Goal: Information Seeking & Learning: Learn about a topic

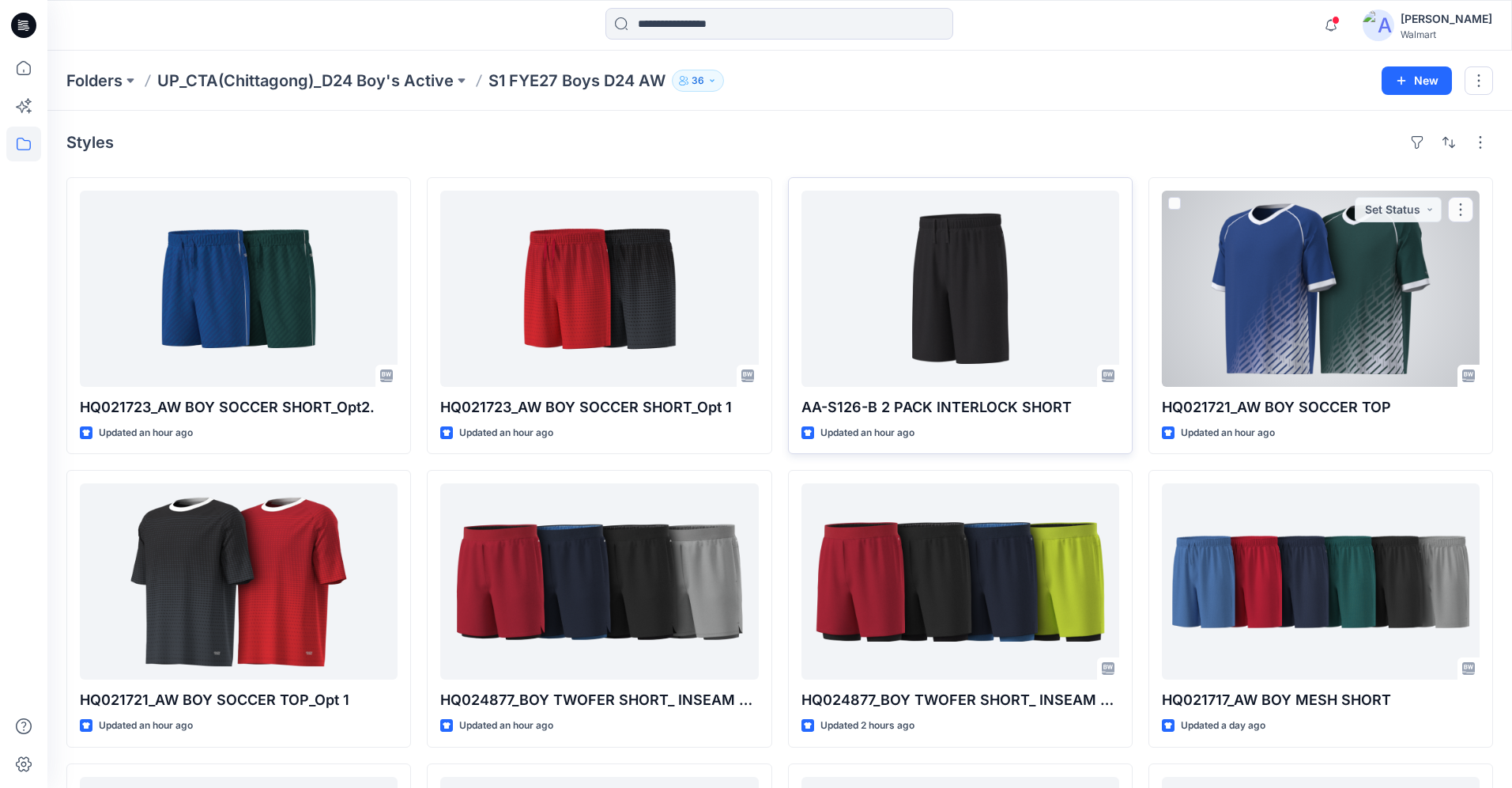
scroll to position [8, 0]
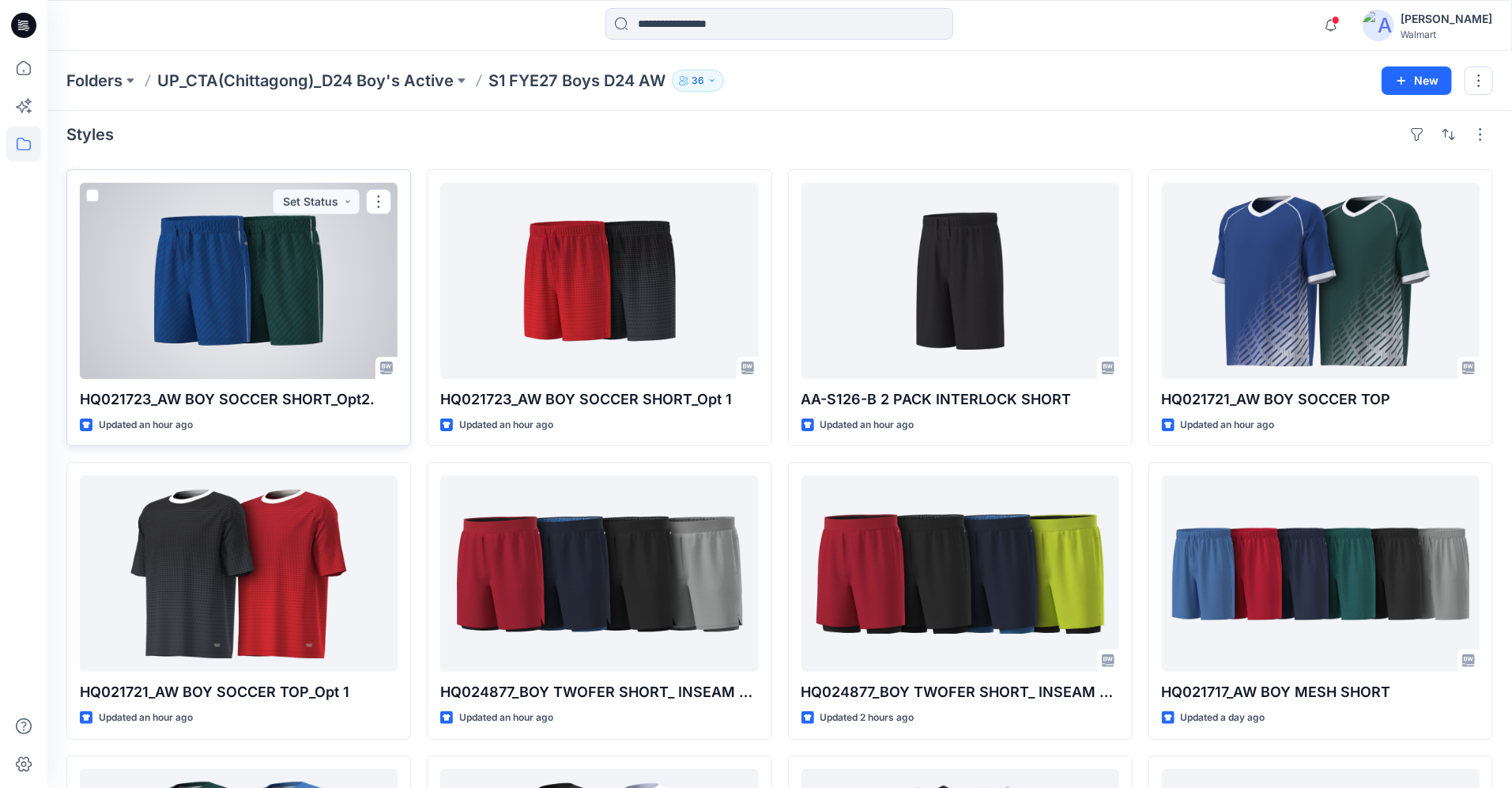
click at [292, 272] on div at bounding box center [238, 280] width 317 height 196
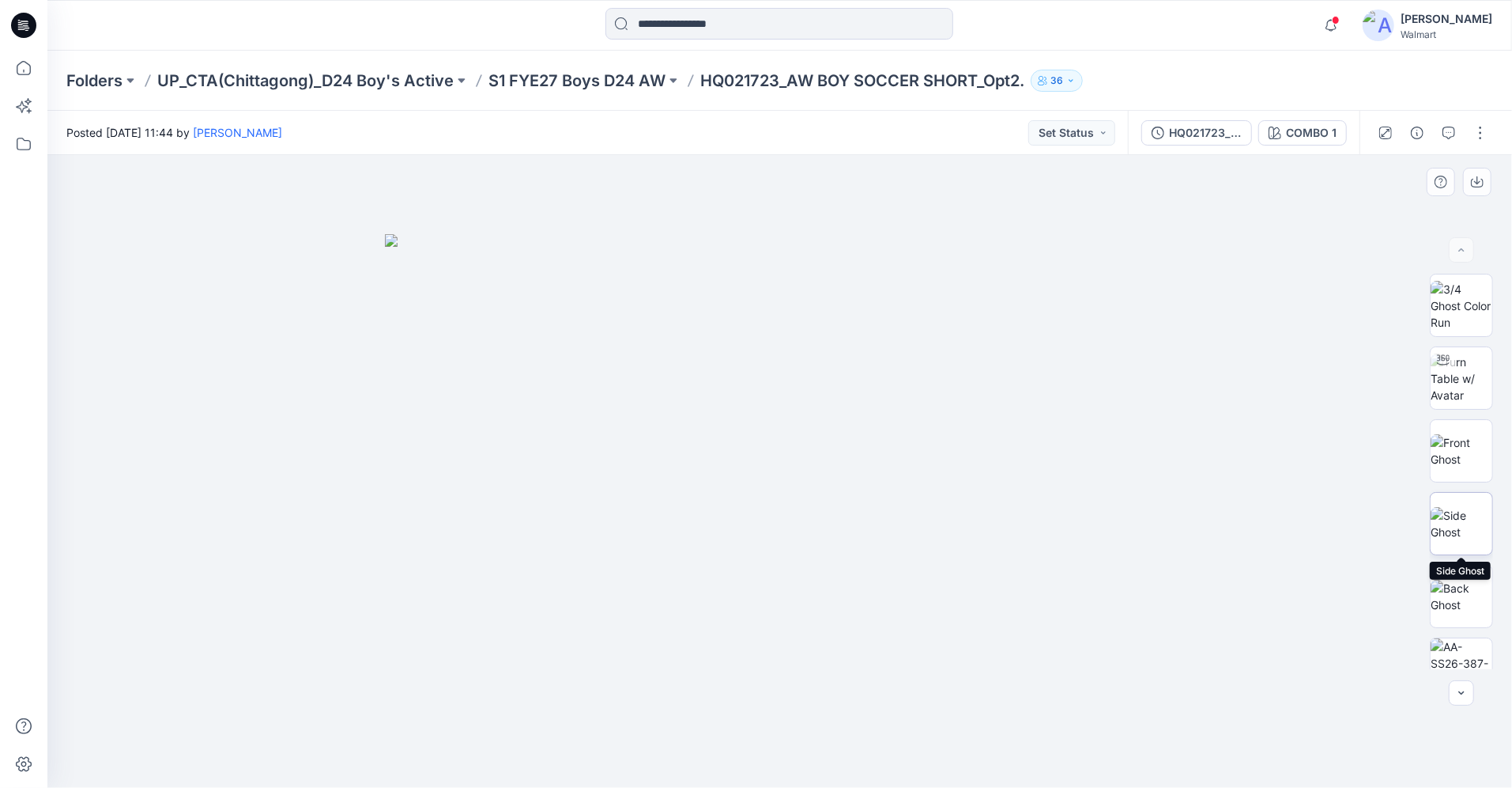
click at [1473, 529] on img at bounding box center [1461, 523] width 61 height 33
click at [1459, 589] on img at bounding box center [1461, 596] width 61 height 33
click at [1456, 510] on img at bounding box center [1461, 523] width 61 height 33
click at [530, 81] on p "S1 FYE27 Boys D24 AW" at bounding box center [577, 80] width 177 height 22
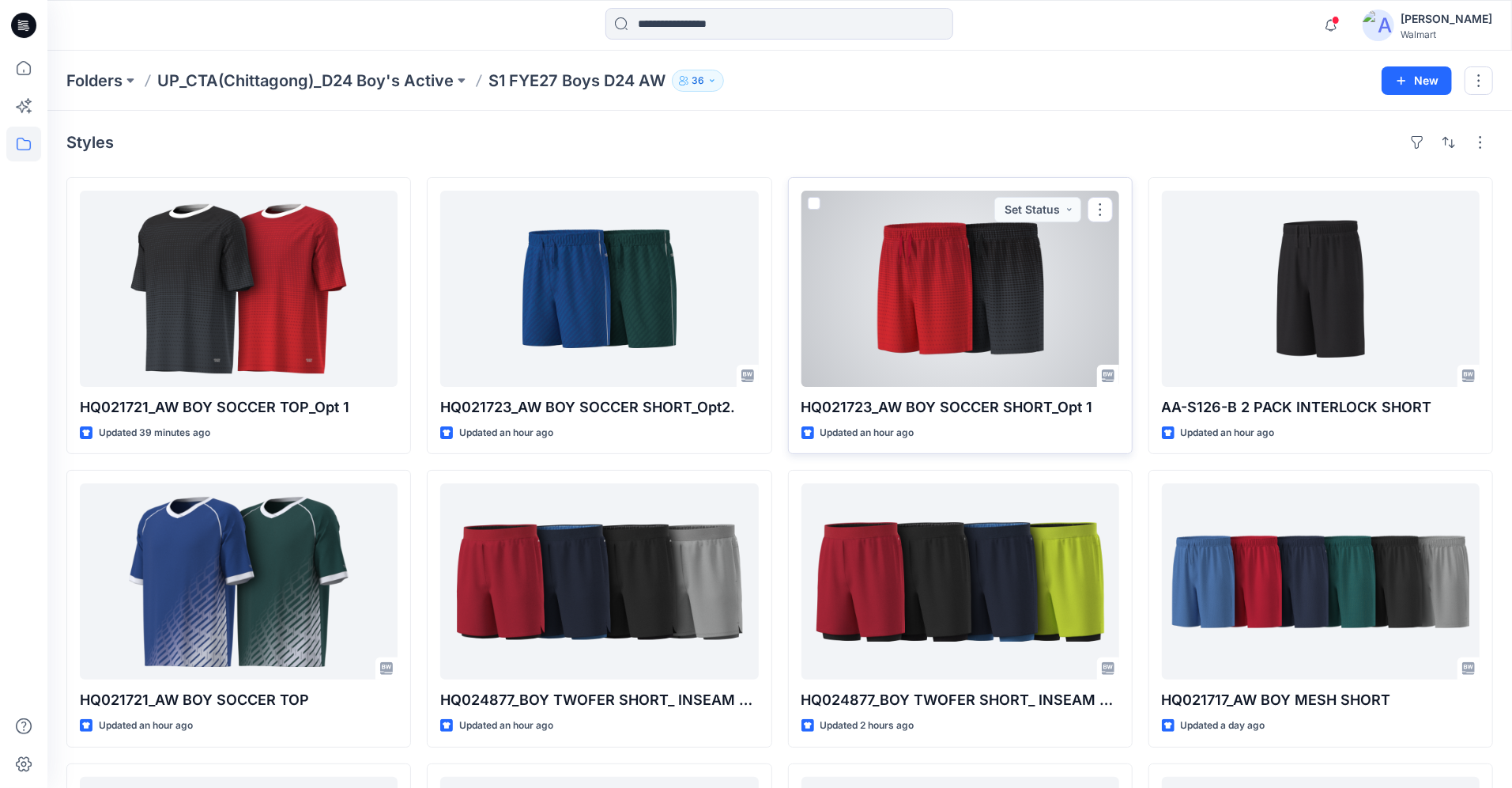
click at [1006, 304] on div at bounding box center [960, 289] width 317 height 196
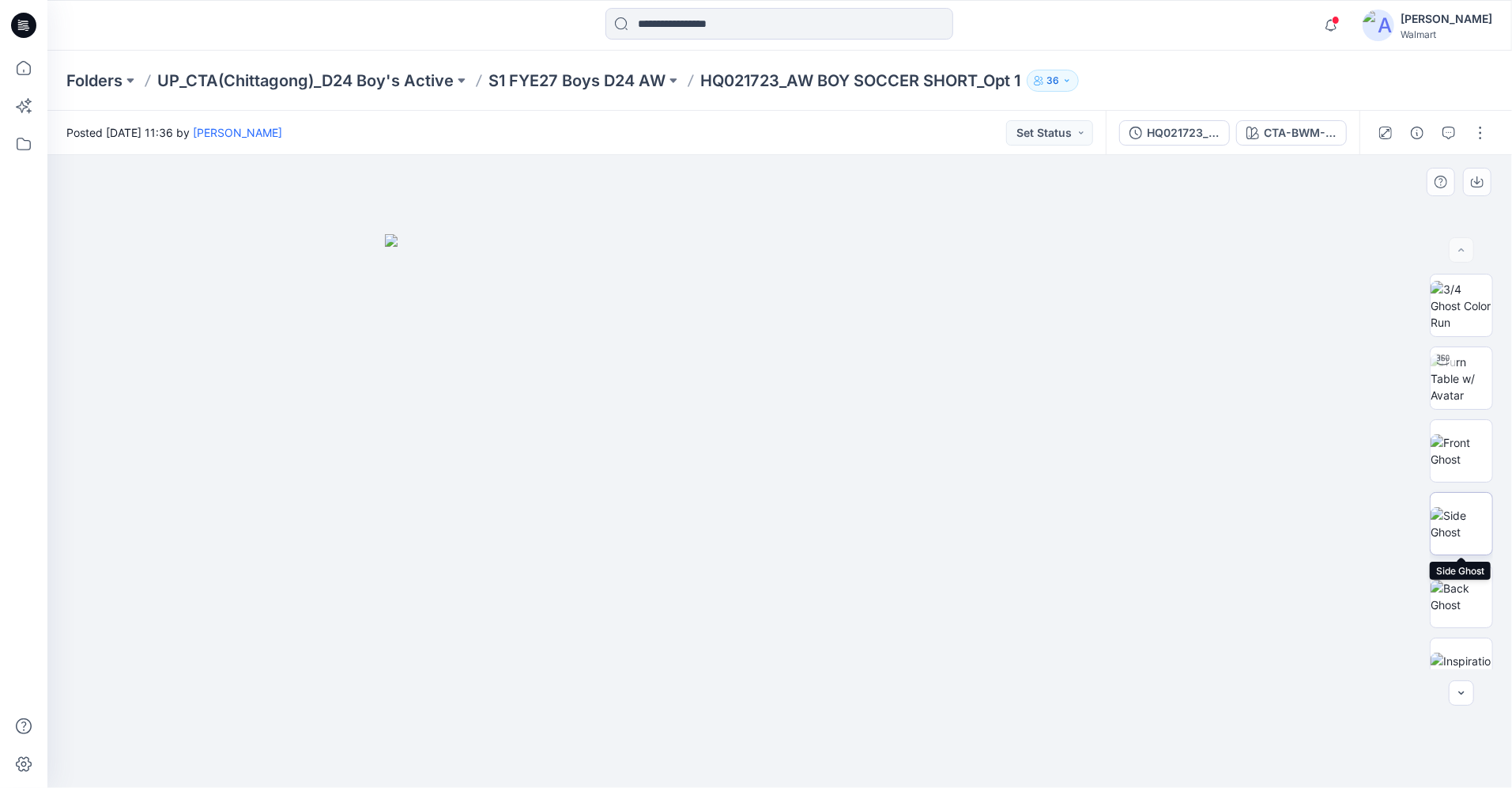
click at [1462, 523] on img at bounding box center [1461, 523] width 61 height 33
click at [1453, 450] on img at bounding box center [1461, 450] width 61 height 33
click at [1460, 304] on img at bounding box center [1461, 306] width 61 height 50
click at [1461, 610] on img at bounding box center [1461, 596] width 61 height 33
click at [621, 90] on p "S1 FYE27 Boys D24 AW" at bounding box center [577, 80] width 177 height 22
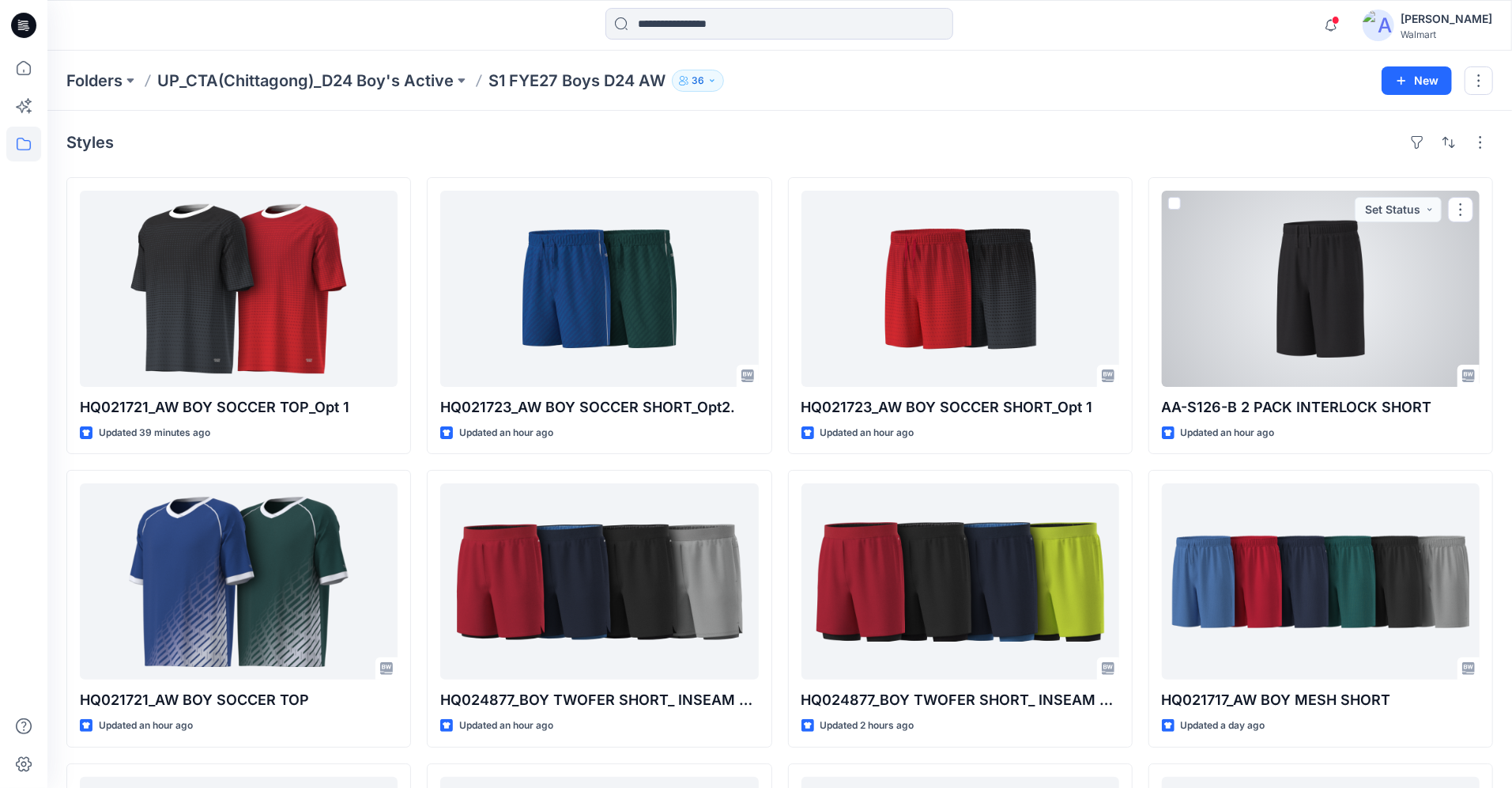
click at [1331, 284] on div at bounding box center [1320, 289] width 317 height 196
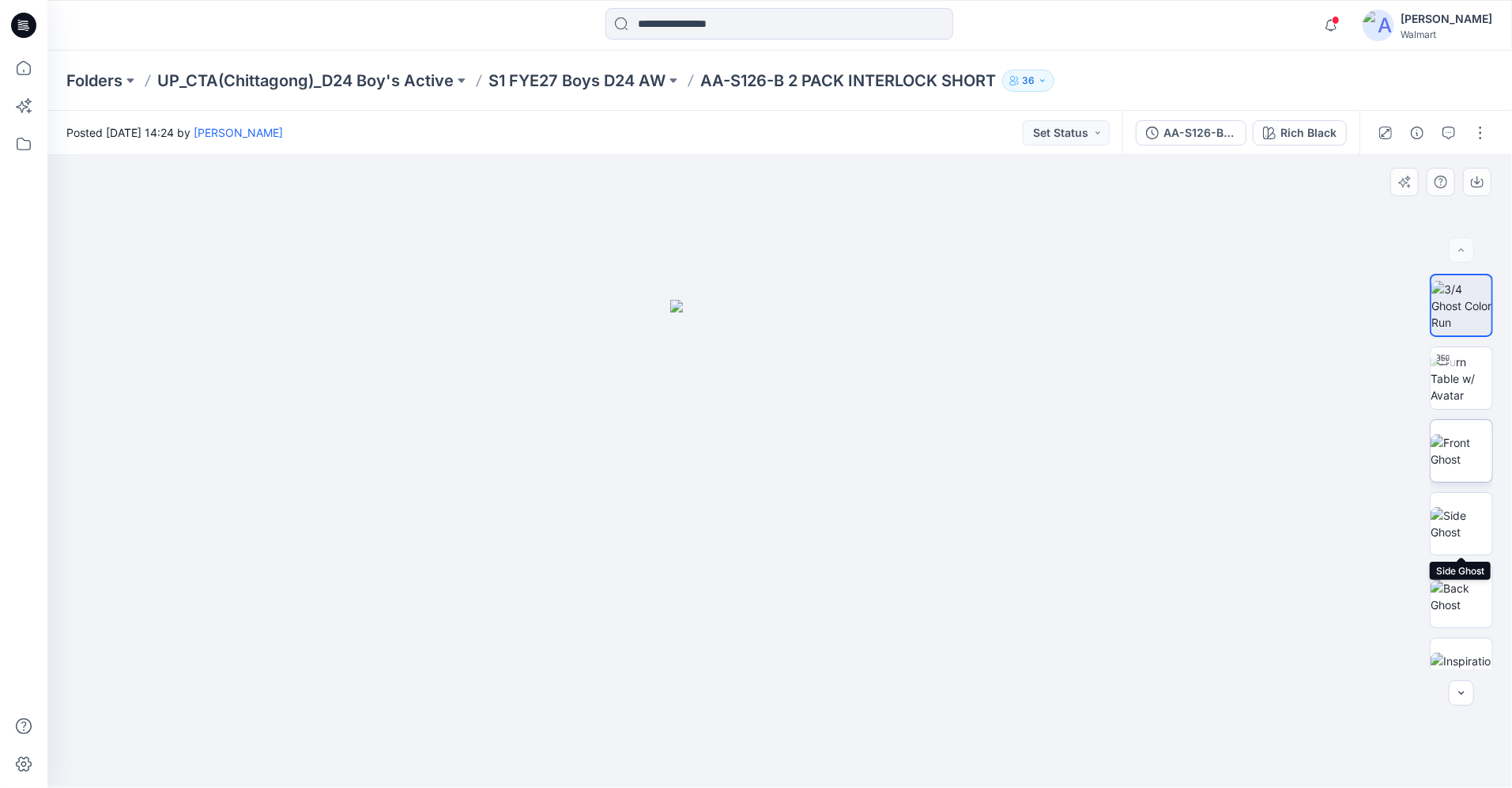
click at [1490, 453] on img at bounding box center [1461, 450] width 61 height 33
click at [1476, 522] on img at bounding box center [1461, 523] width 61 height 33
click at [548, 81] on p "S1 FYE27 Boys D24 AW" at bounding box center [577, 80] width 177 height 22
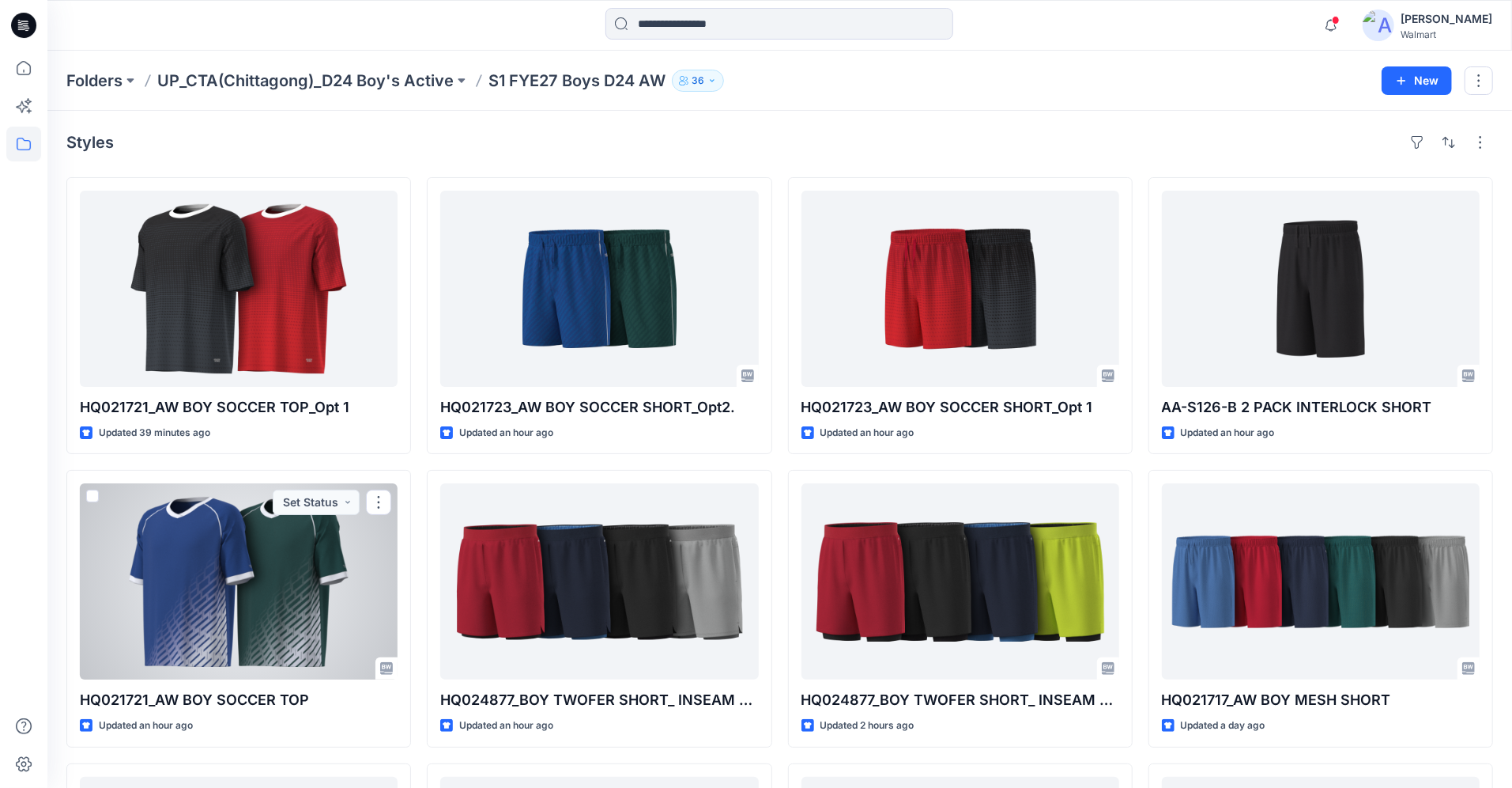
click at [223, 574] on div at bounding box center [238, 581] width 317 height 196
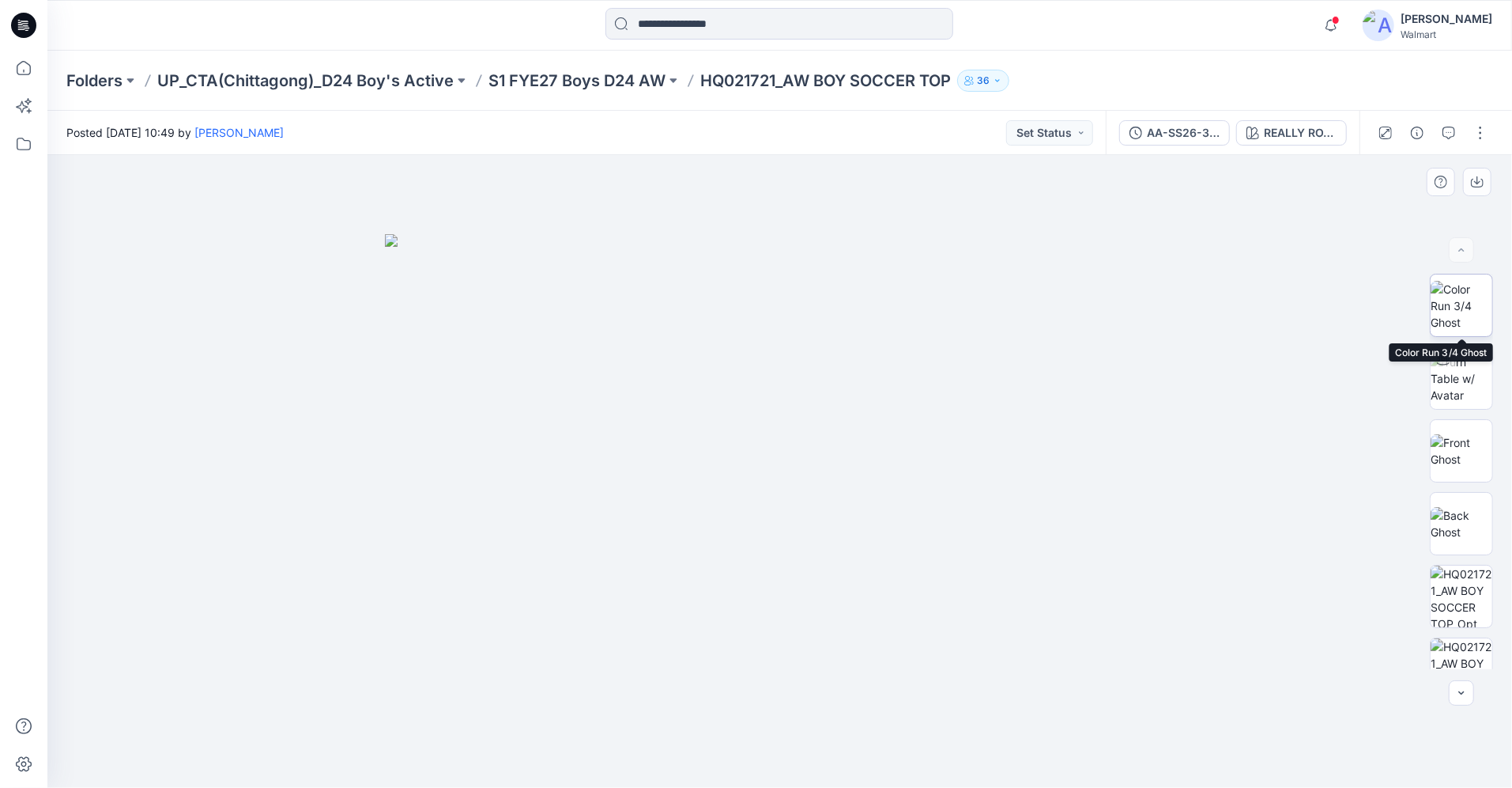
click at [1461, 306] on img at bounding box center [1461, 306] width 61 height 50
click at [1459, 456] on img at bounding box center [1461, 450] width 61 height 33
click at [1468, 519] on img at bounding box center [1461, 523] width 61 height 33
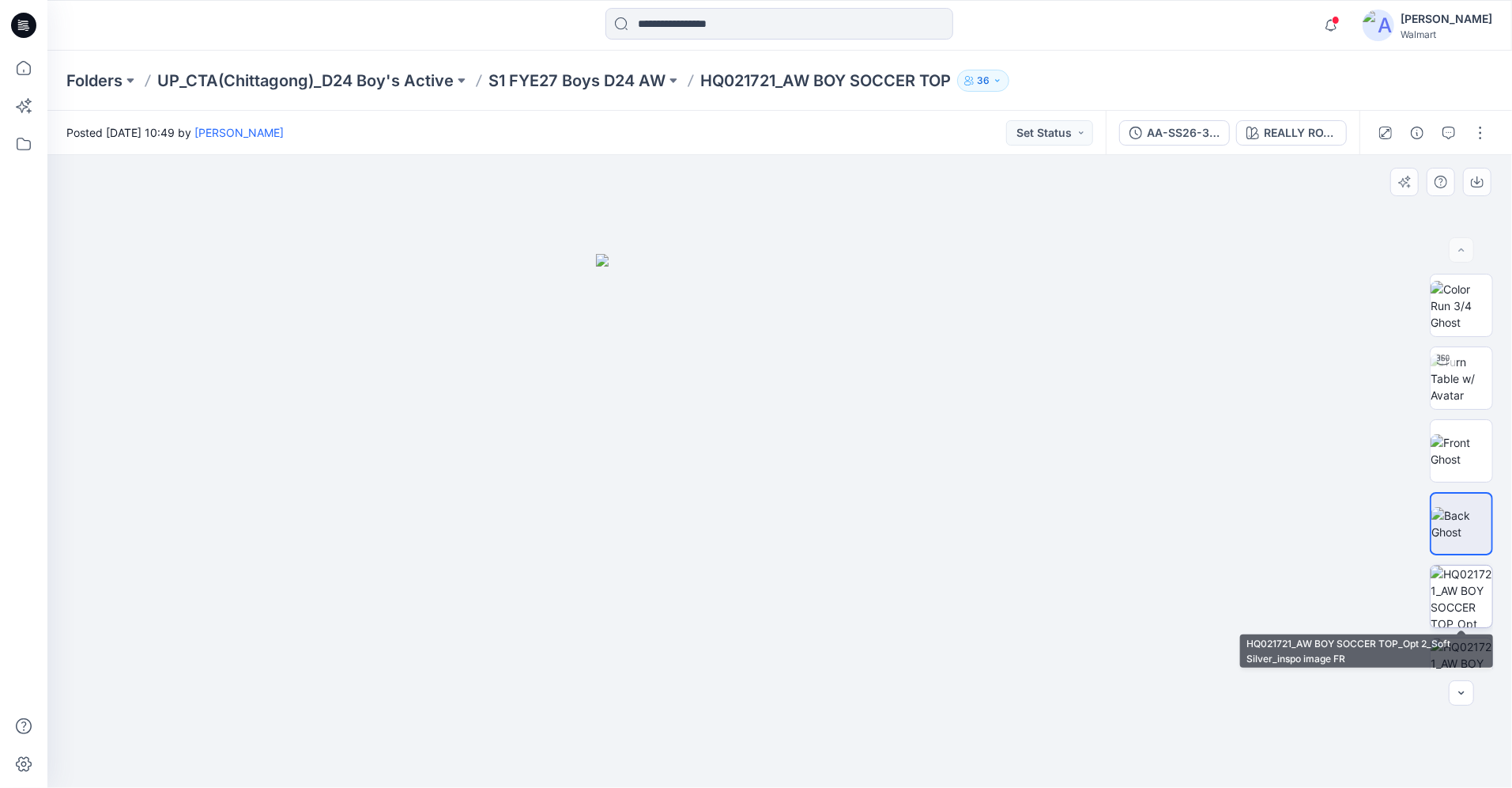
click at [1462, 598] on img at bounding box center [1461, 596] width 61 height 61
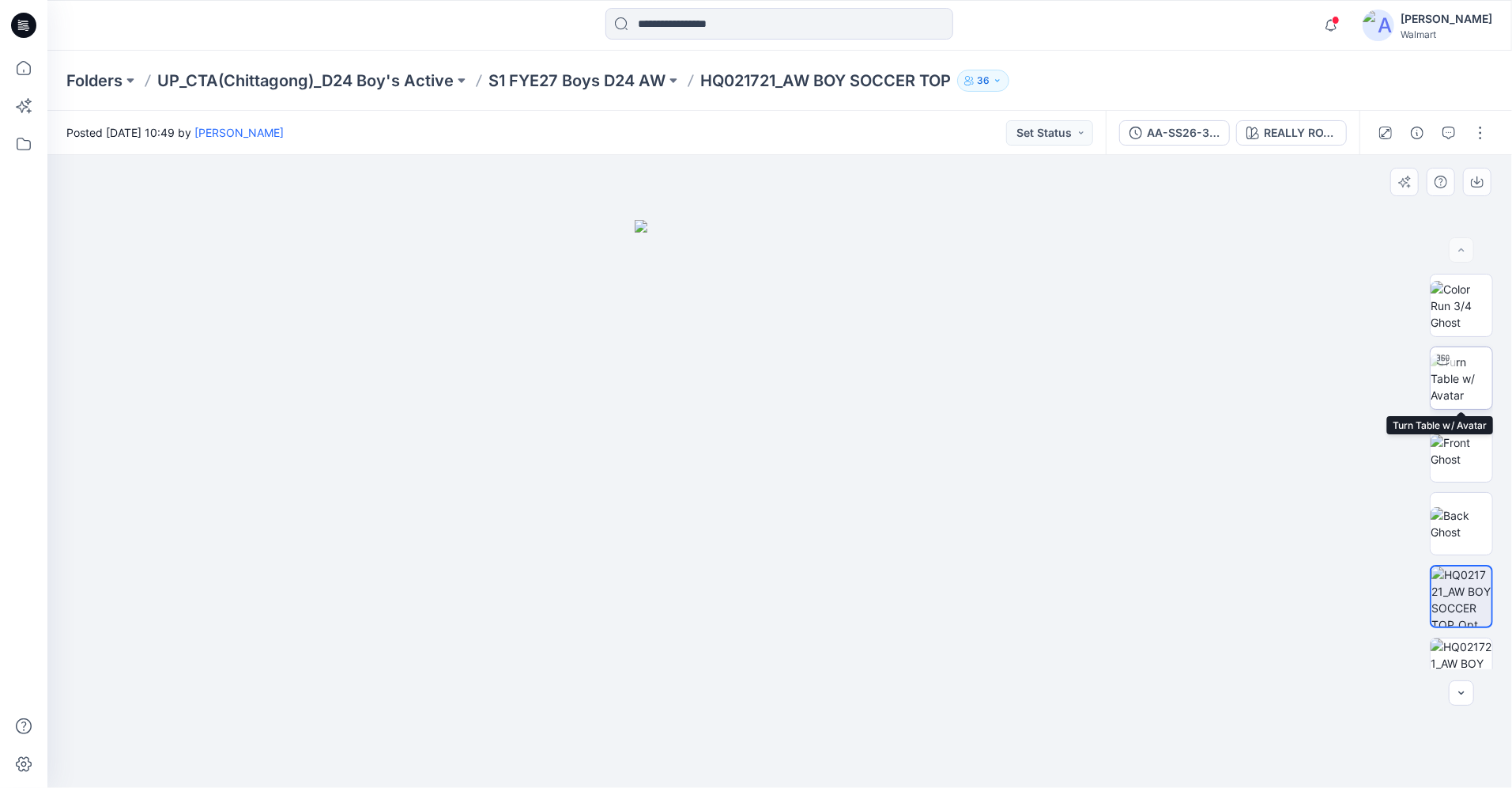
drag, startPoint x: 1418, startPoint y: 558, endPoint x: 1446, endPoint y: 387, distance: 173.3
click at [1446, 387] on div "BW" at bounding box center [1461, 471] width 101 height 395
click at [1464, 378] on img at bounding box center [1461, 378] width 61 height 50
drag, startPoint x: 972, startPoint y: 601, endPoint x: 862, endPoint y: 611, distance: 110.5
click at [845, 614] on div at bounding box center [779, 471] width 1464 height 633
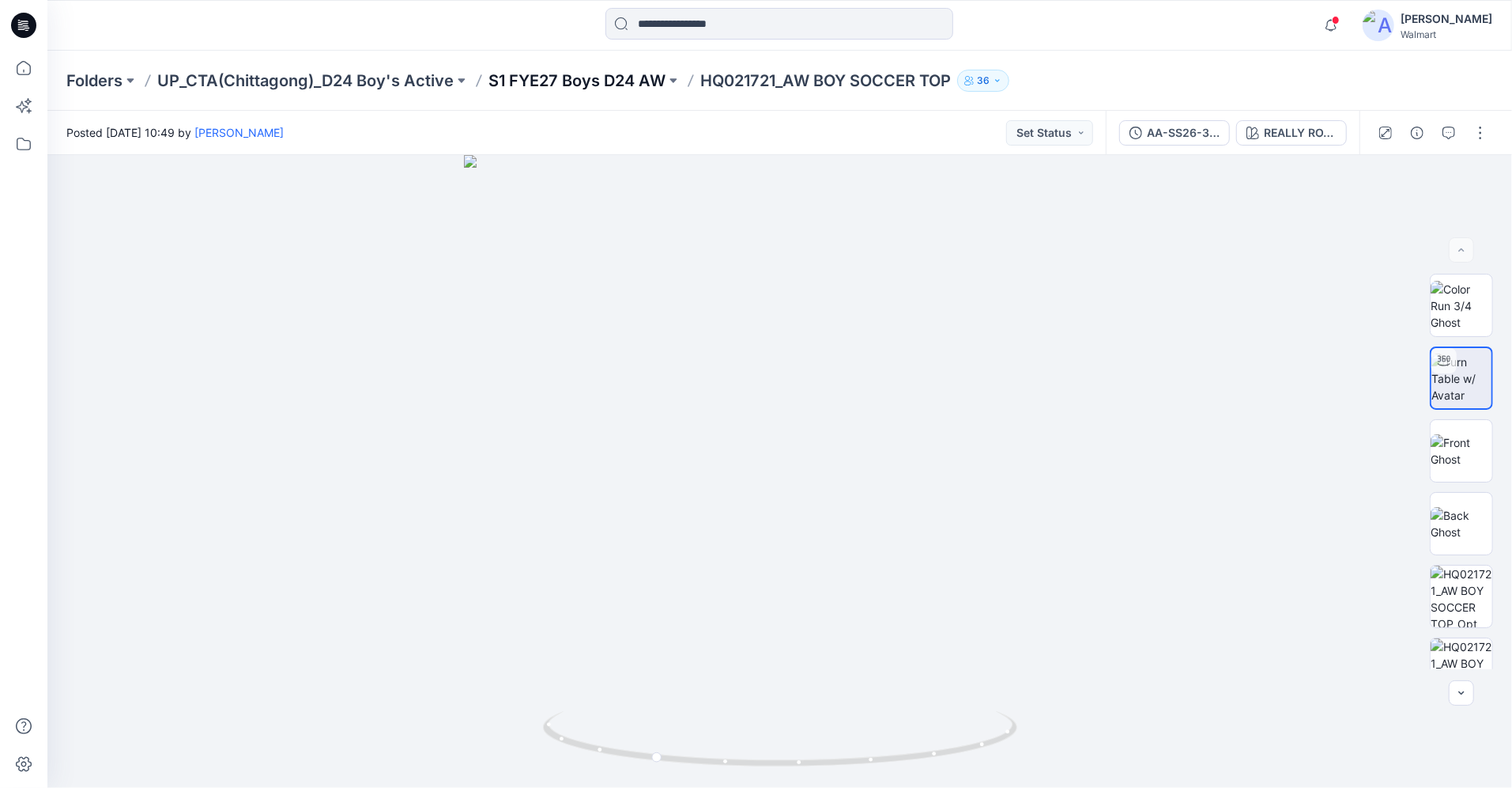
click at [563, 83] on p "S1 FYE27 Boys D24 AW" at bounding box center [577, 80] width 177 height 22
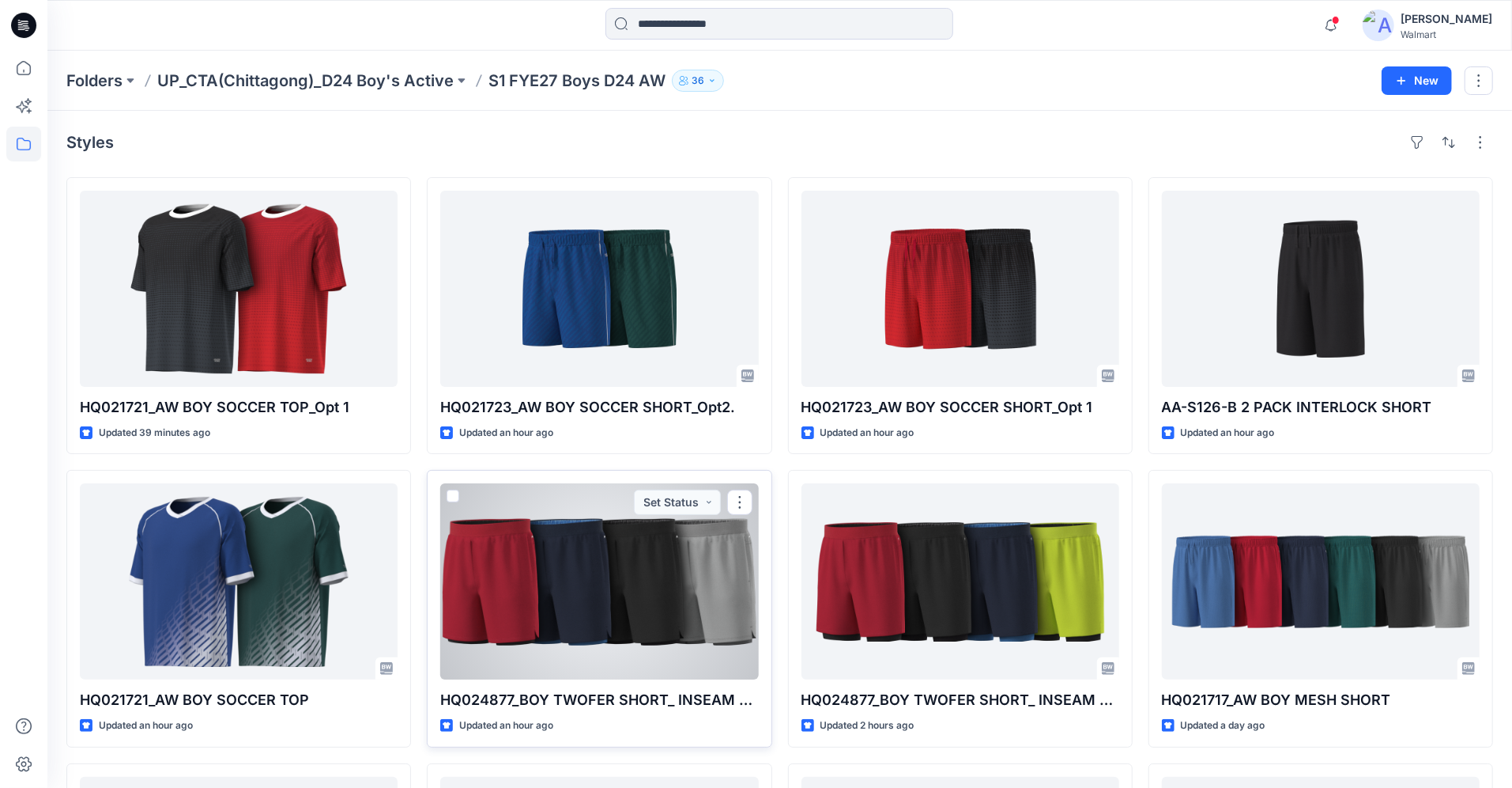
click at [588, 606] on div at bounding box center [598, 581] width 317 height 196
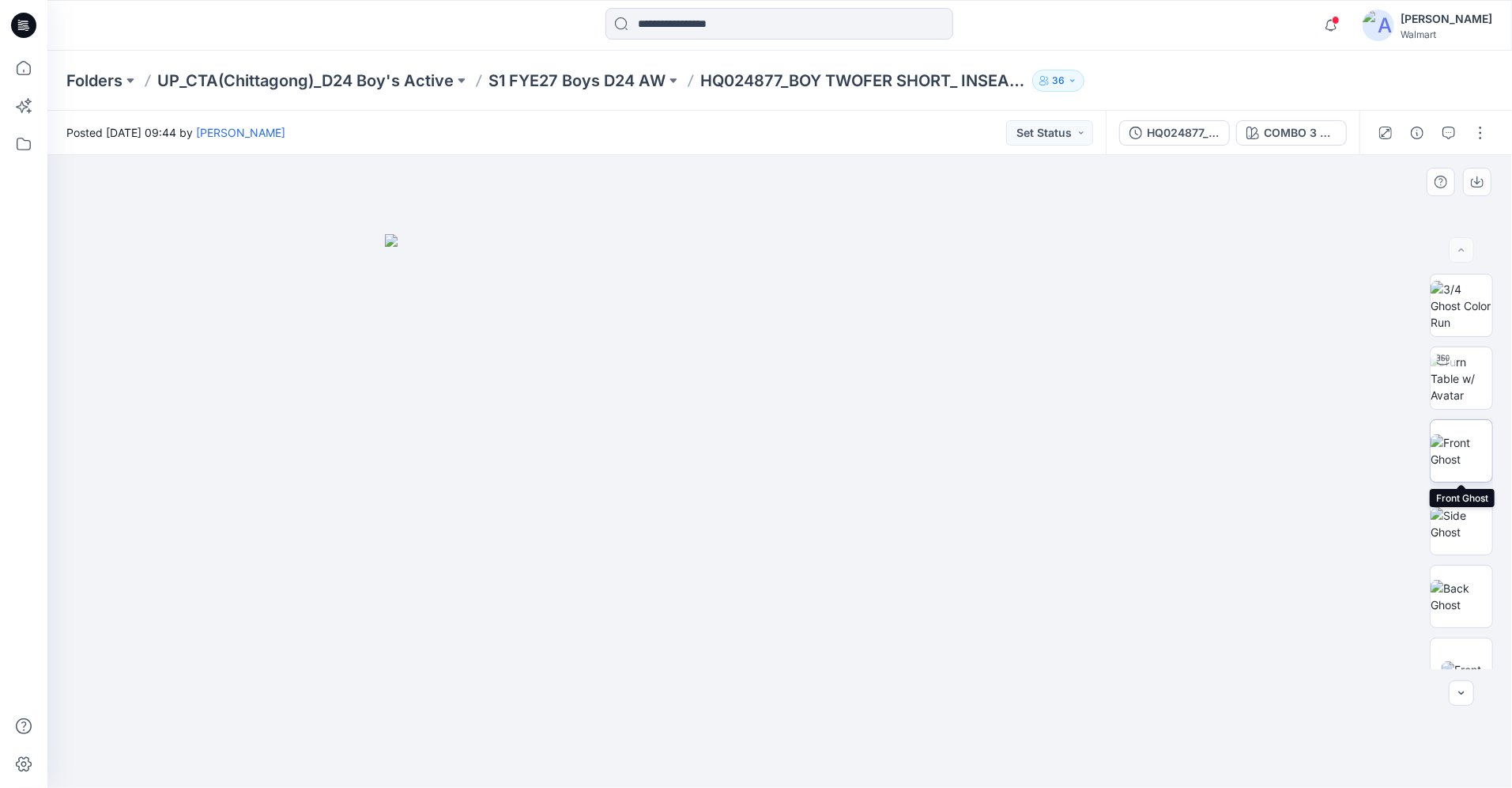
click at [1464, 446] on img at bounding box center [1461, 450] width 61 height 33
click at [1470, 311] on img at bounding box center [1461, 306] width 61 height 50
click at [1468, 513] on img at bounding box center [1461, 523] width 61 height 33
click at [1449, 598] on img at bounding box center [1461, 596] width 61 height 33
click at [1468, 533] on img at bounding box center [1461, 523] width 61 height 33
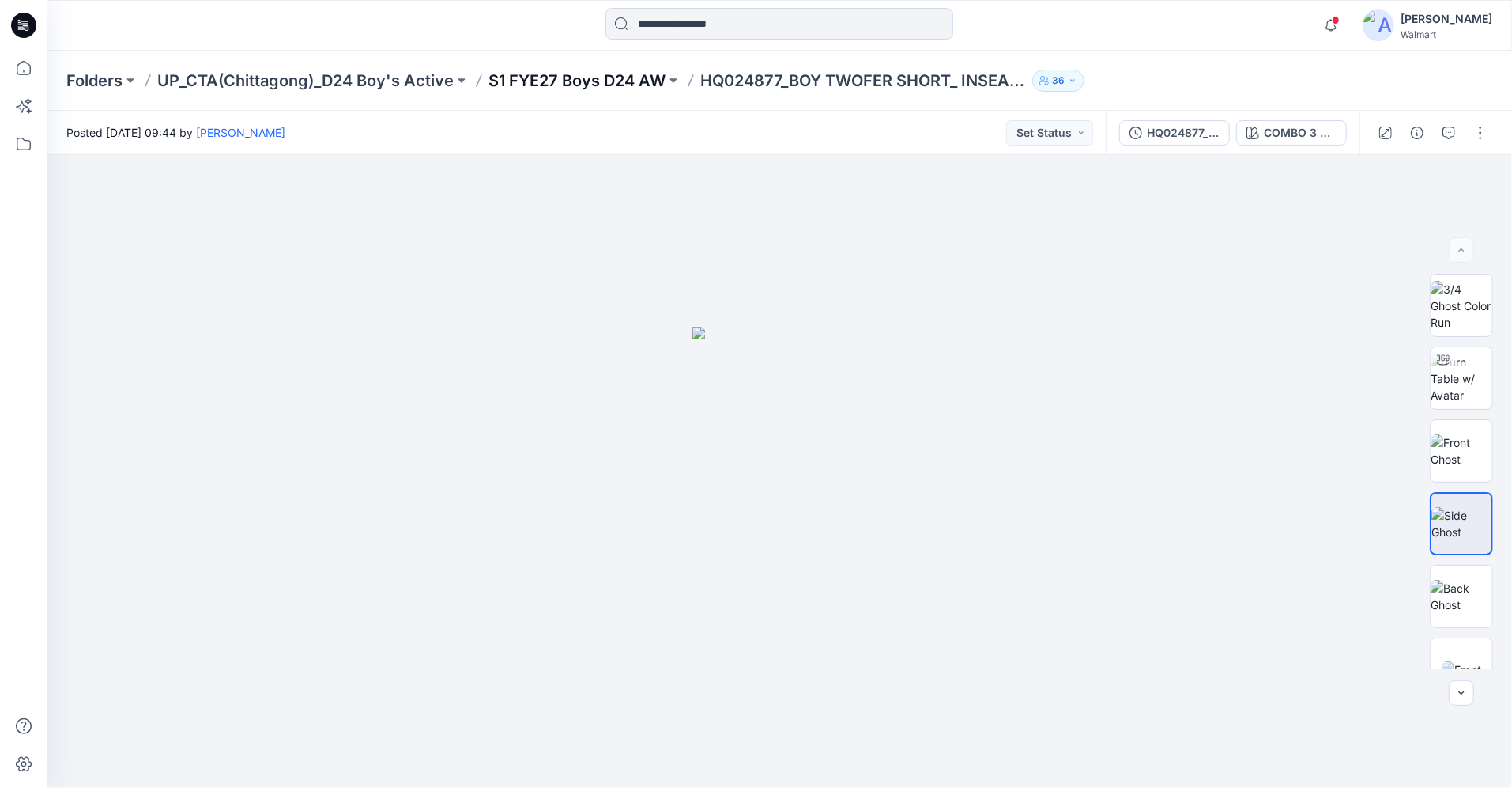
click at [589, 79] on p "S1 FYE27 Boys D24 AW" at bounding box center [577, 80] width 177 height 22
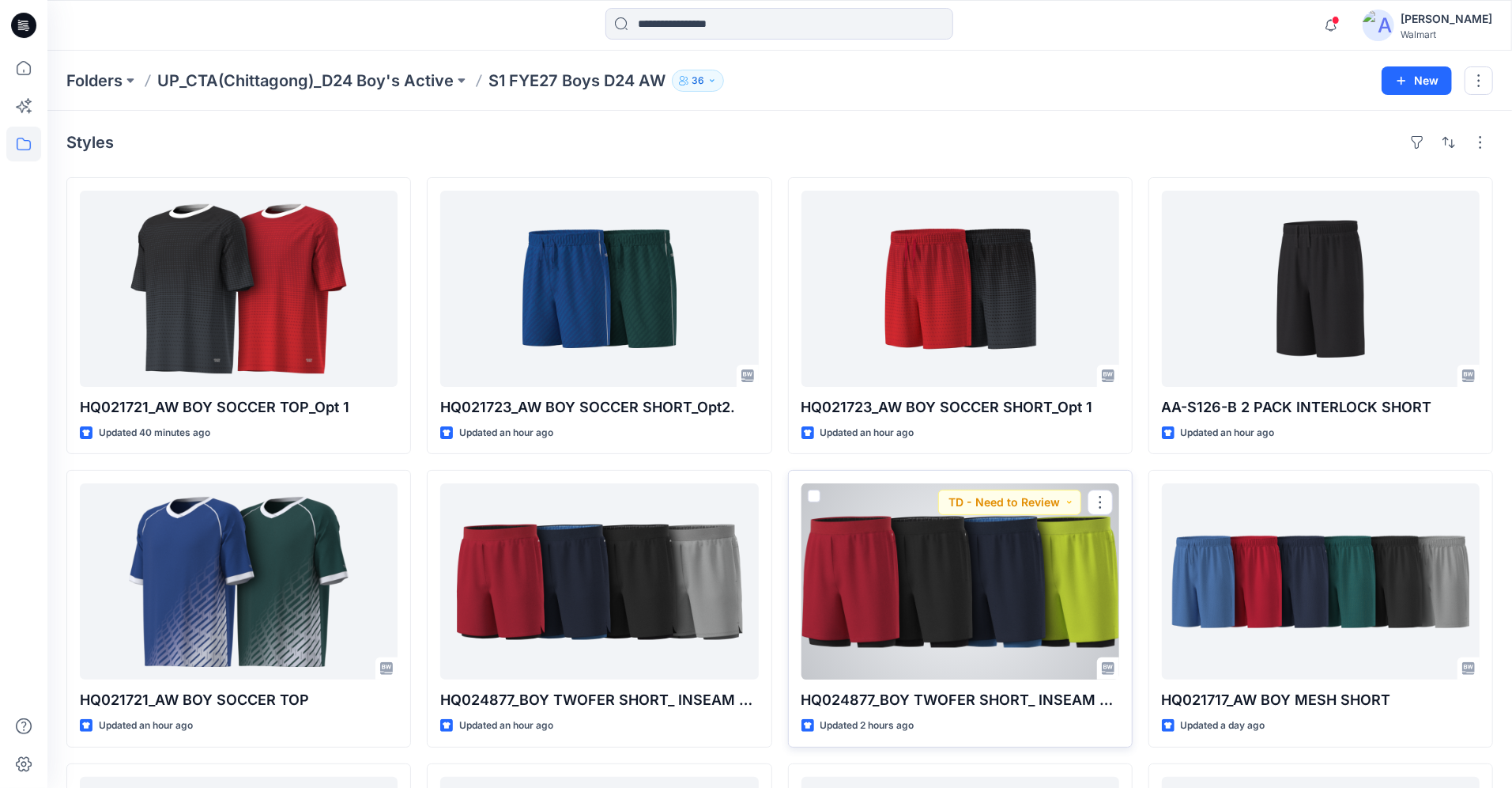
click at [905, 620] on div at bounding box center [960, 581] width 317 height 196
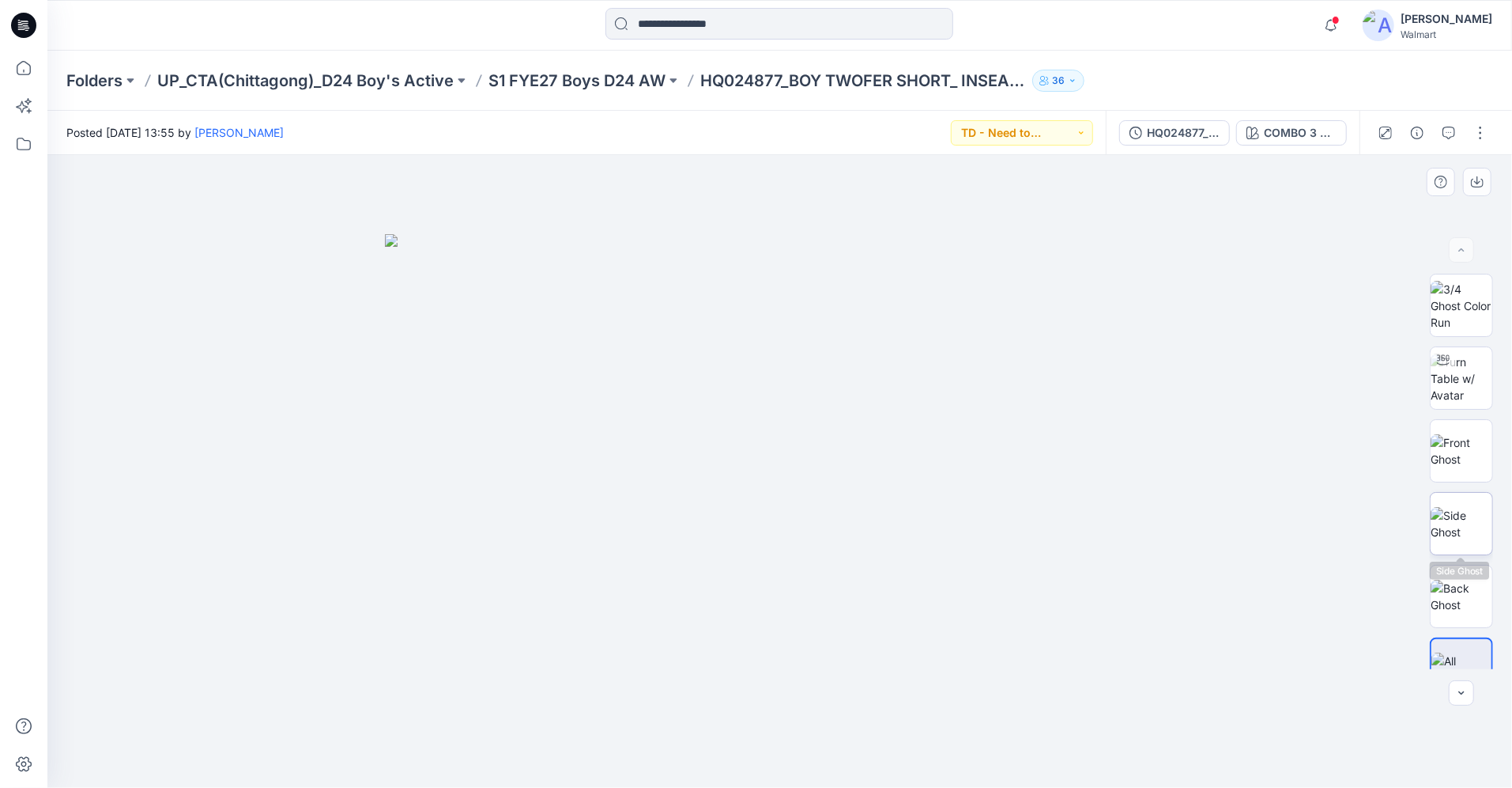
click at [1467, 520] on img at bounding box center [1461, 523] width 61 height 33
click at [1468, 460] on img at bounding box center [1461, 450] width 61 height 33
click at [1489, 524] on img at bounding box center [1461, 523] width 61 height 33
click at [1473, 599] on img at bounding box center [1461, 596] width 61 height 33
click at [568, 78] on p "S1 FYE27 Boys D24 AW" at bounding box center [577, 80] width 177 height 22
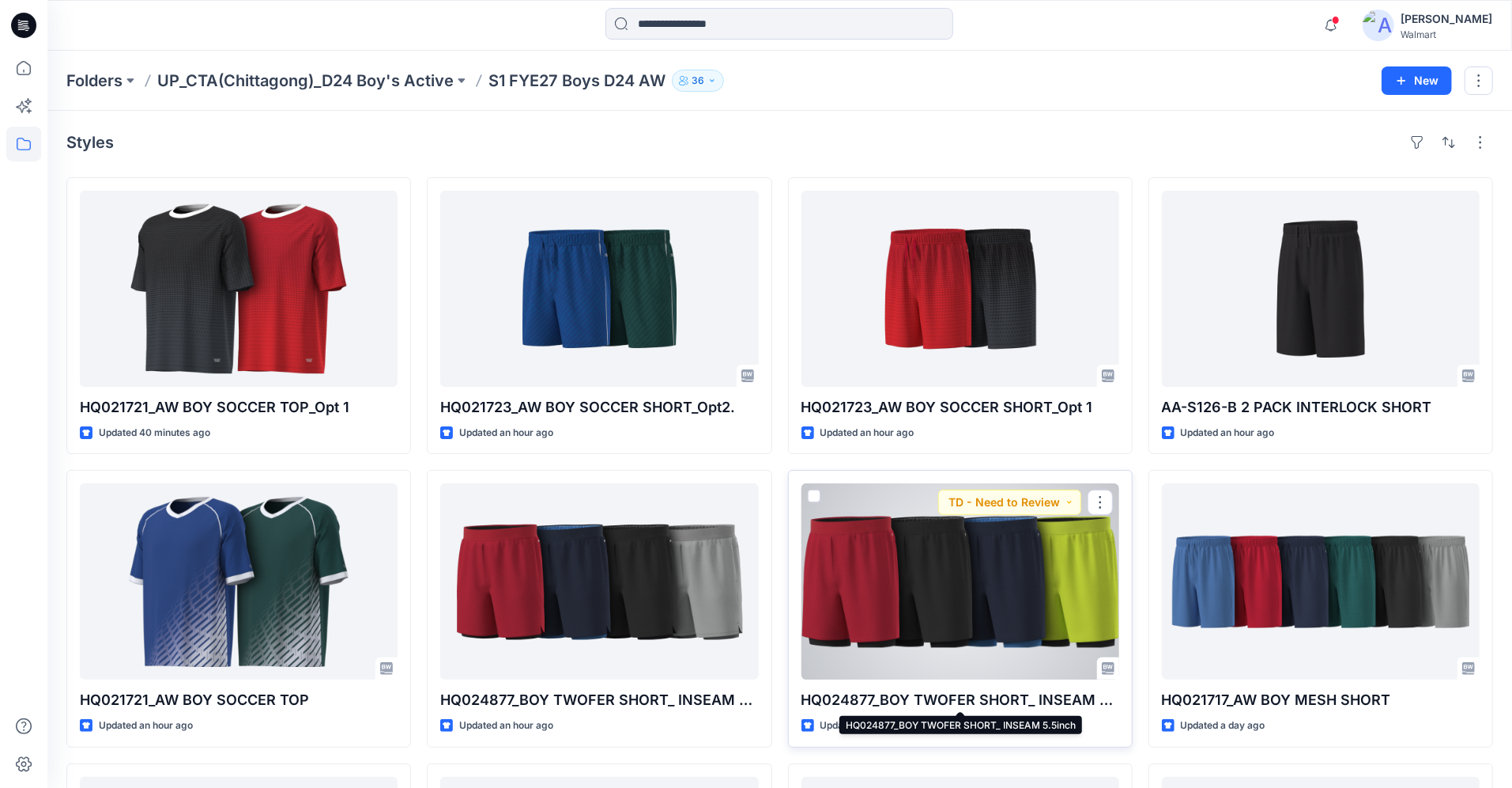
click at [990, 702] on p "HQ024877_BOY TWOFER SHORT_ INSEAM 5.5inch" at bounding box center [960, 699] width 317 height 22
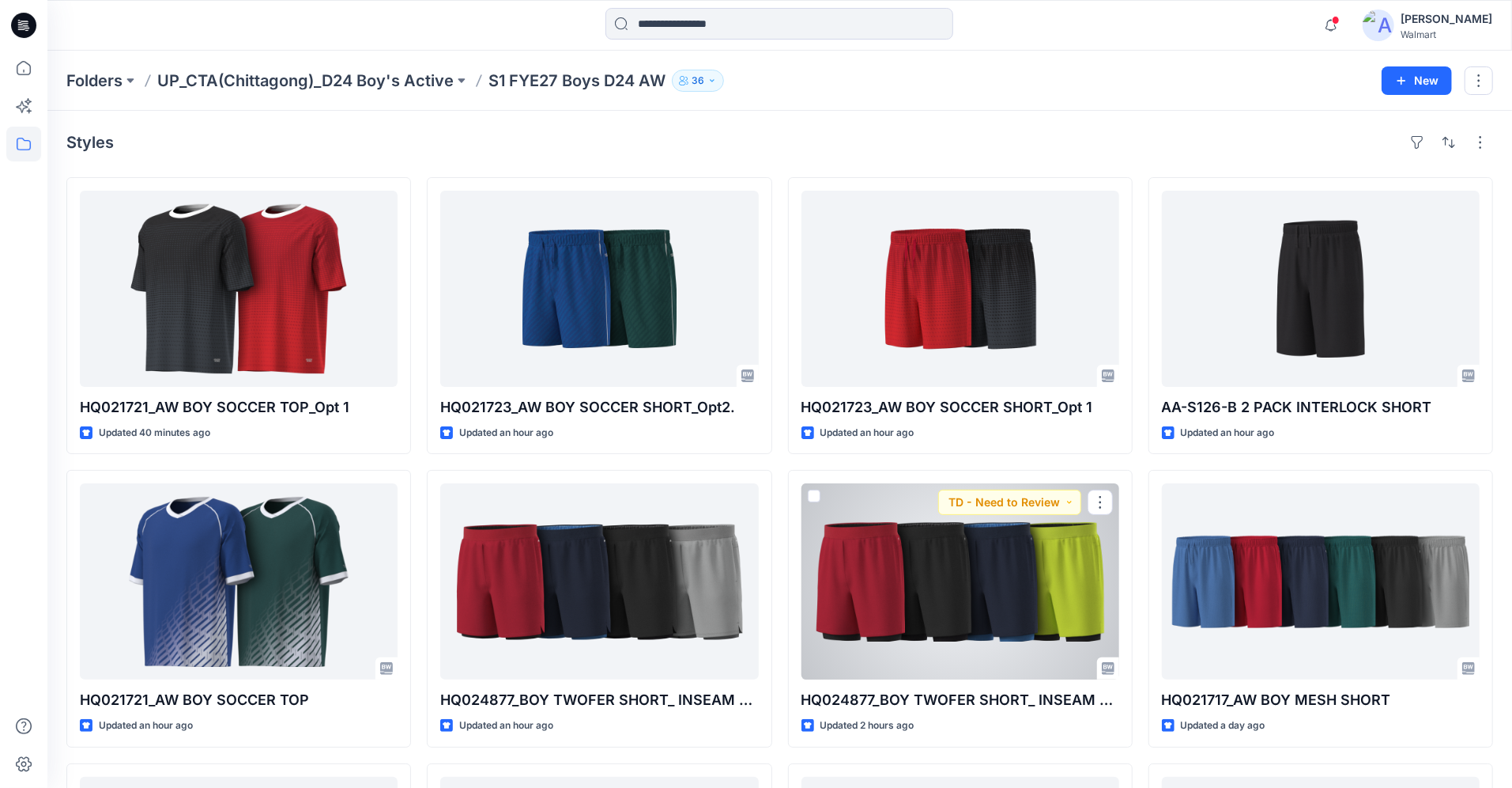
click at [956, 582] on div at bounding box center [960, 581] width 317 height 196
